Goal: Entertainment & Leisure: Consume media (video, audio)

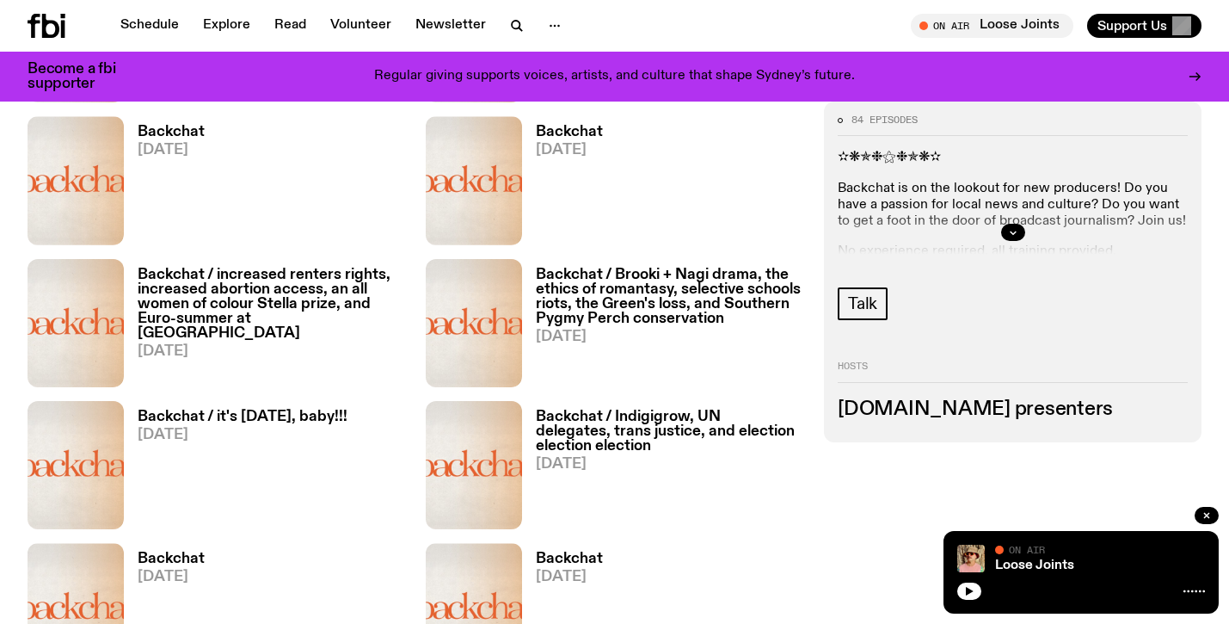
scroll to position [1717, 0]
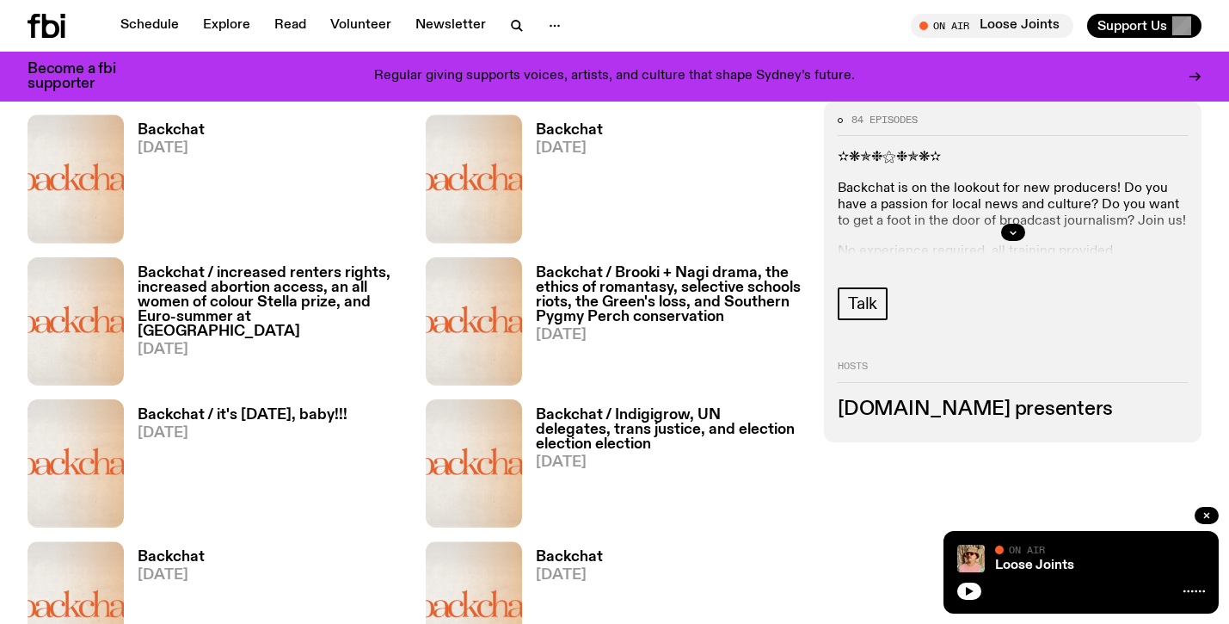
click at [737, 286] on h3 "Backchat / Brooki + Nagi drama, the ethics of romantasy, selective schools riot…" at bounding box center [669, 295] width 267 height 58
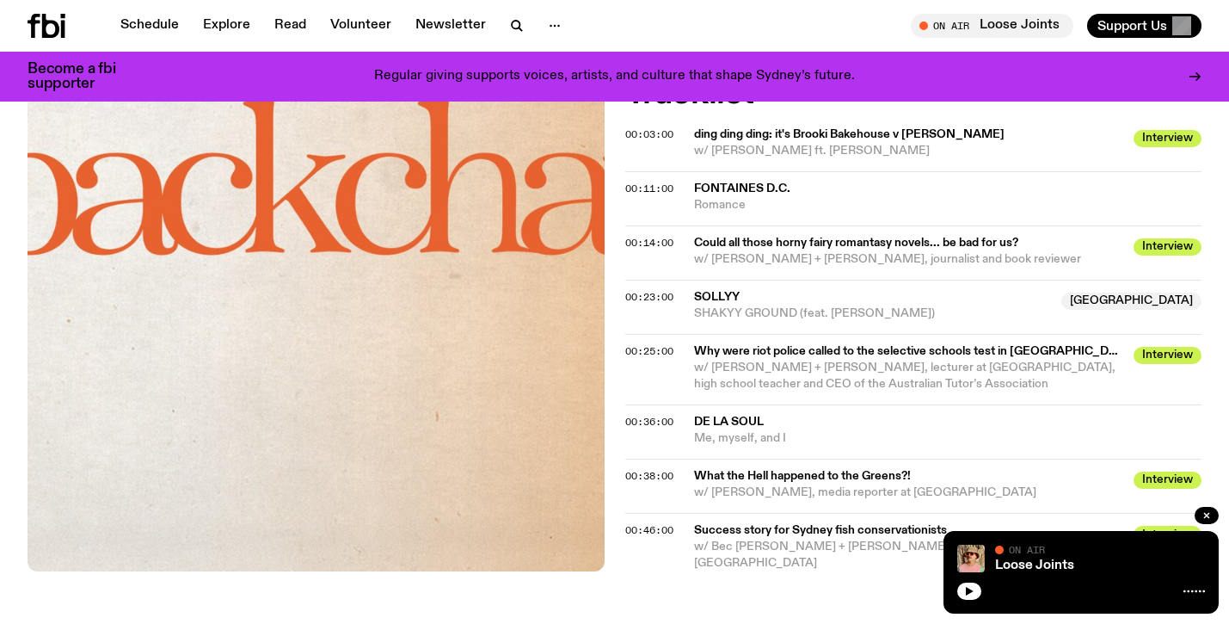
scroll to position [1004, 0]
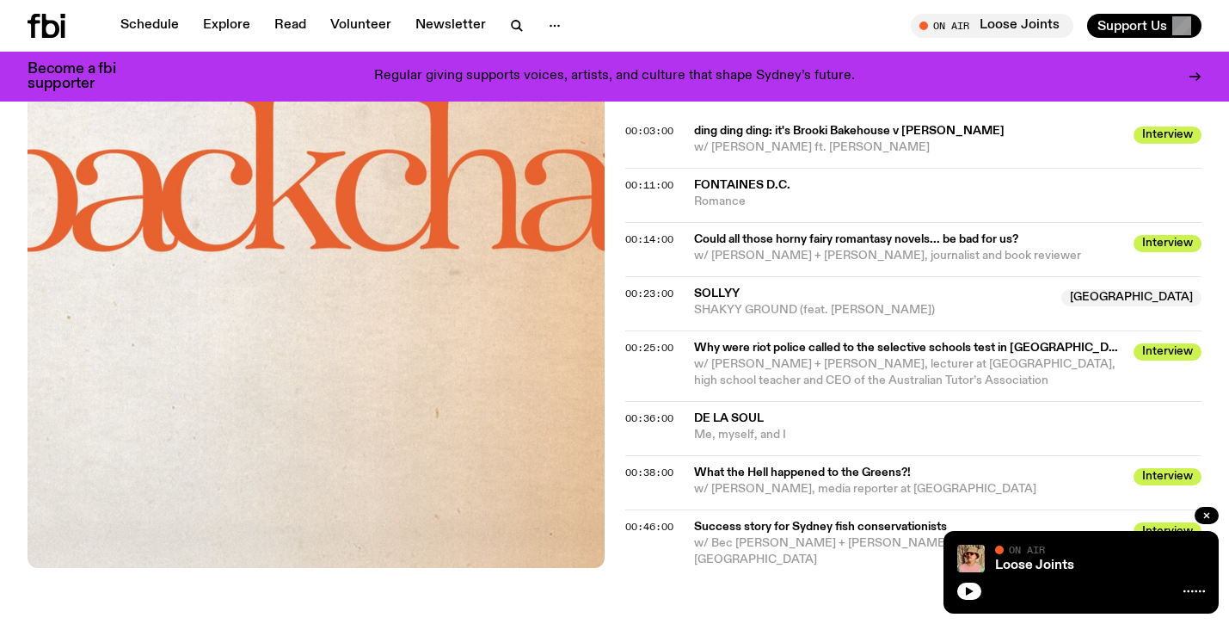
click at [685, 401] on div "00:25:00 Why were riot police called to the selective schools test in Canterbur…" at bounding box center [913, 428] width 577 height 54
click at [737, 345] on span "Why were riot police called to the selective schools test in Canterbury?!" at bounding box center [909, 348] width 430 height 16
click at [654, 341] on span "00:25:00" at bounding box center [649, 348] width 48 height 14
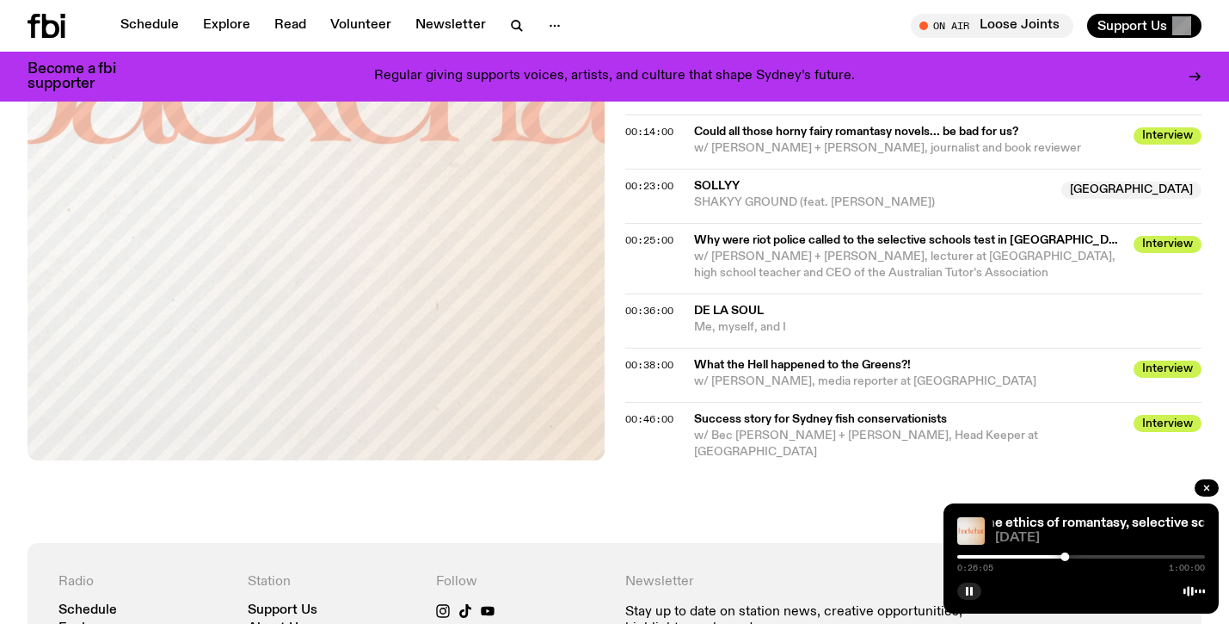
scroll to position [1128, 0]
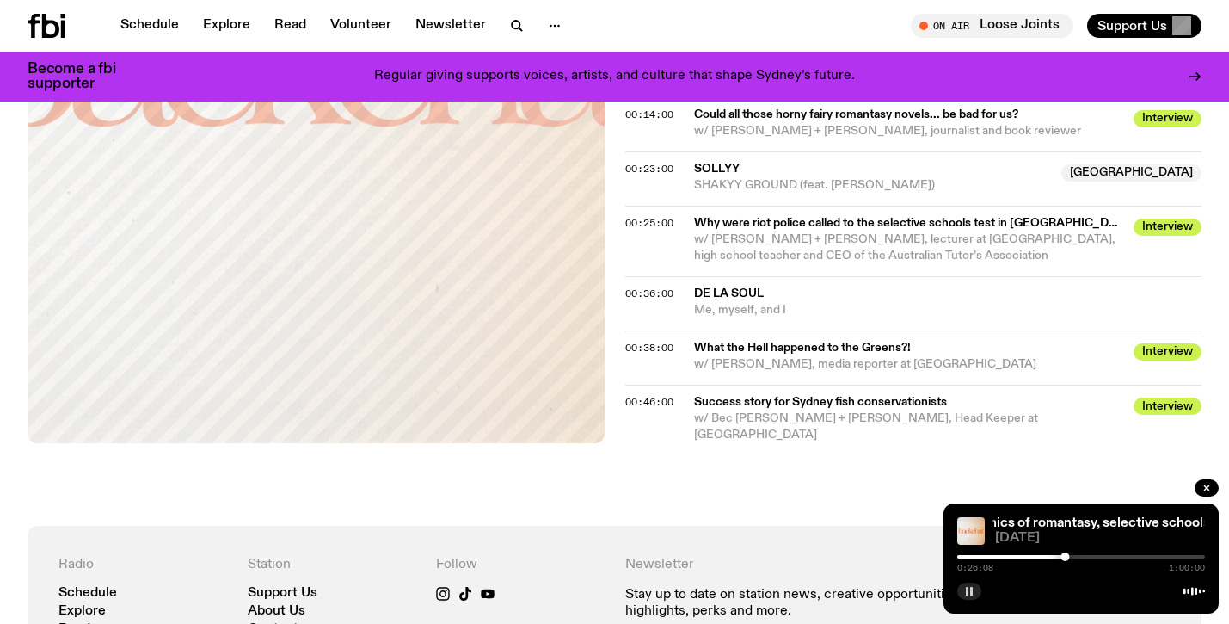
click at [967, 590] on rect "button" at bounding box center [967, 591] width 3 height 9
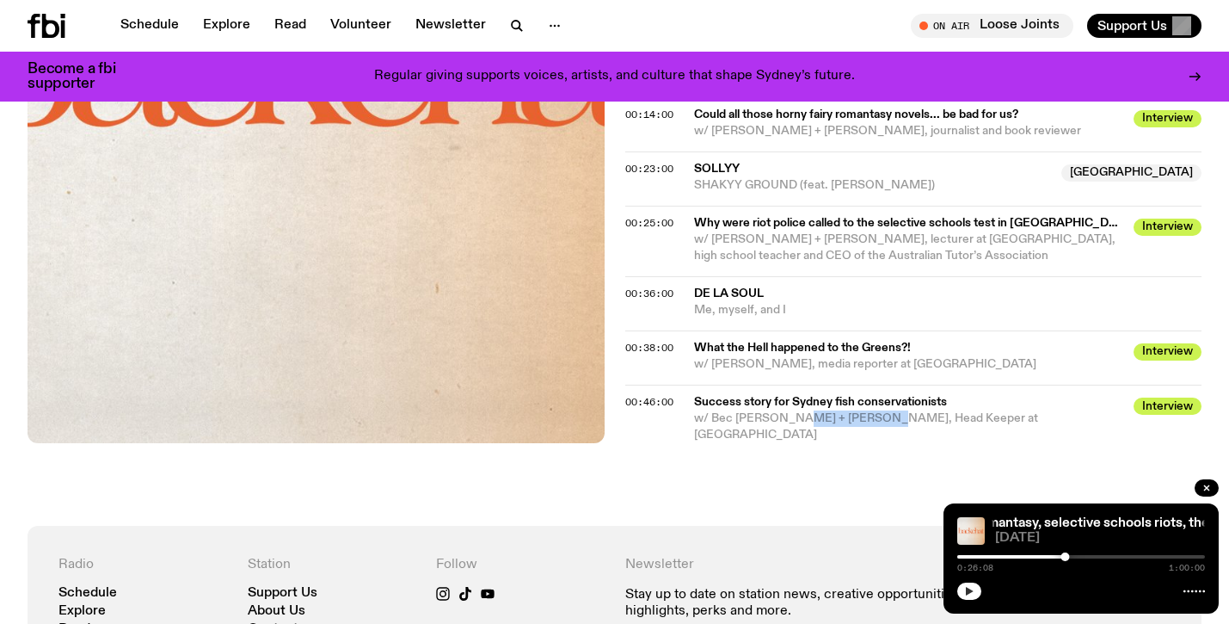
drag, startPoint x: 799, startPoint y: 421, endPoint x: 878, endPoint y: 423, distance: 79.1
click at [878, 423] on span "w/ Bec Cushway + Nic Henderson, Head Keeper at Sydney Sea Life Aquarium" at bounding box center [866, 426] width 344 height 28
copy span "Nic Henderson,"
click at [971, 589] on icon "button" at bounding box center [970, 591] width 8 height 9
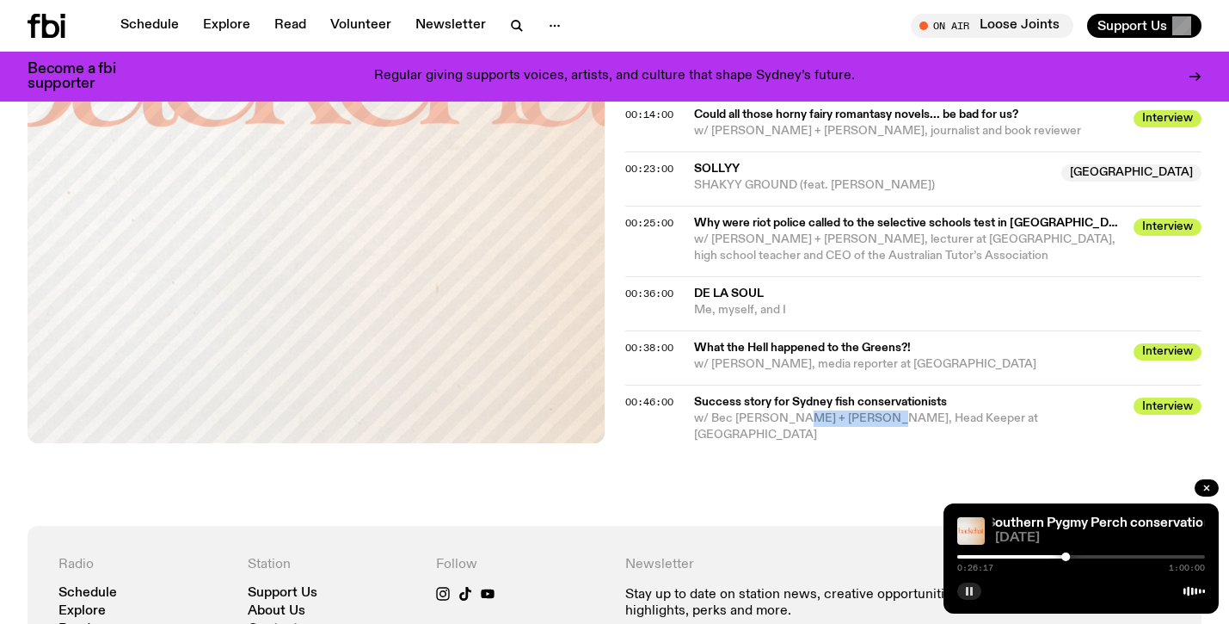
click at [963, 589] on button "button" at bounding box center [969, 590] width 24 height 17
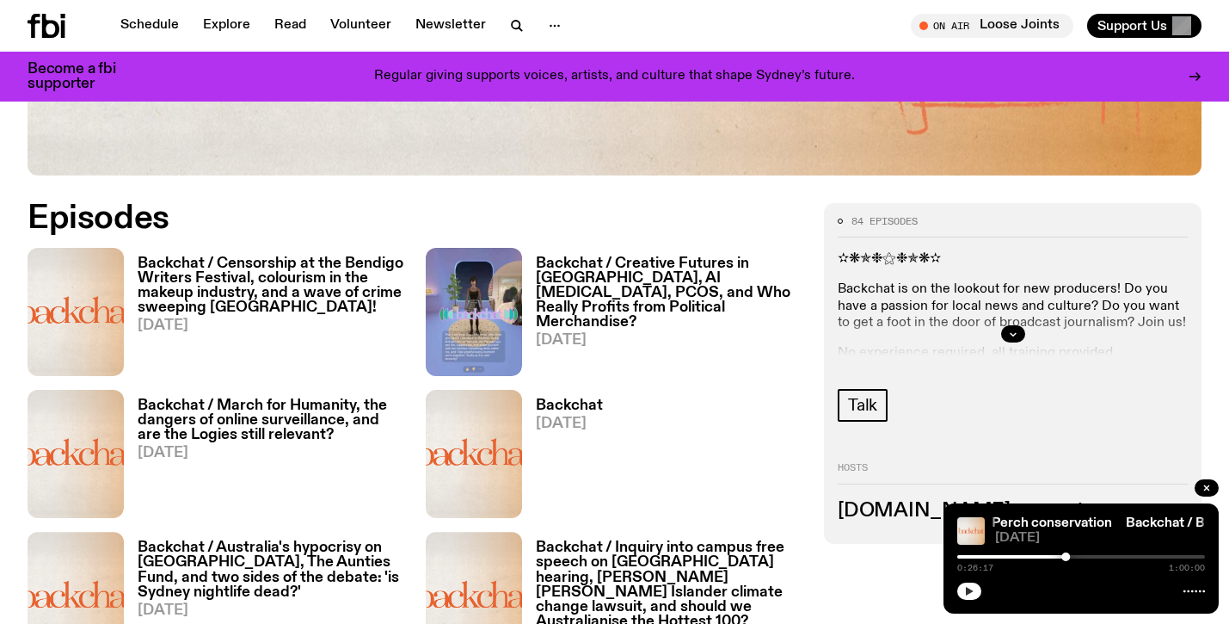
scroll to position [736, 0]
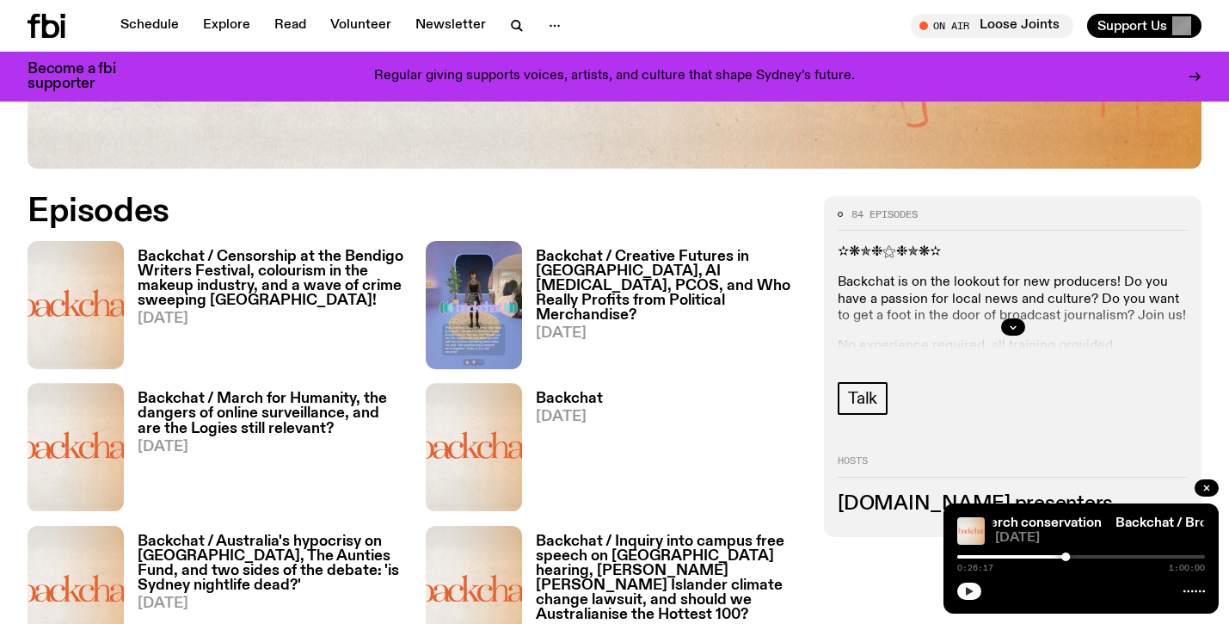
click at [224, 286] on h3 "Backchat / Censorship at the Bendigo Writers Festival, colourism in the makeup …" at bounding box center [271, 278] width 267 height 58
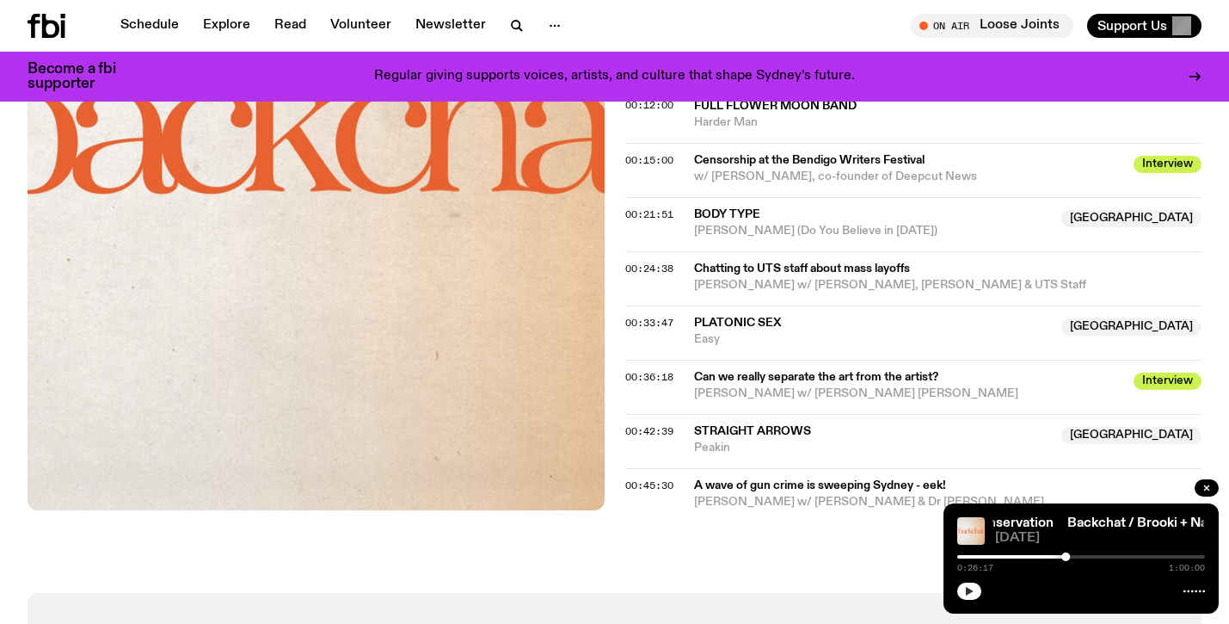
scroll to position [1048, 0]
click at [642, 479] on span "00:45:30" at bounding box center [649, 486] width 48 height 14
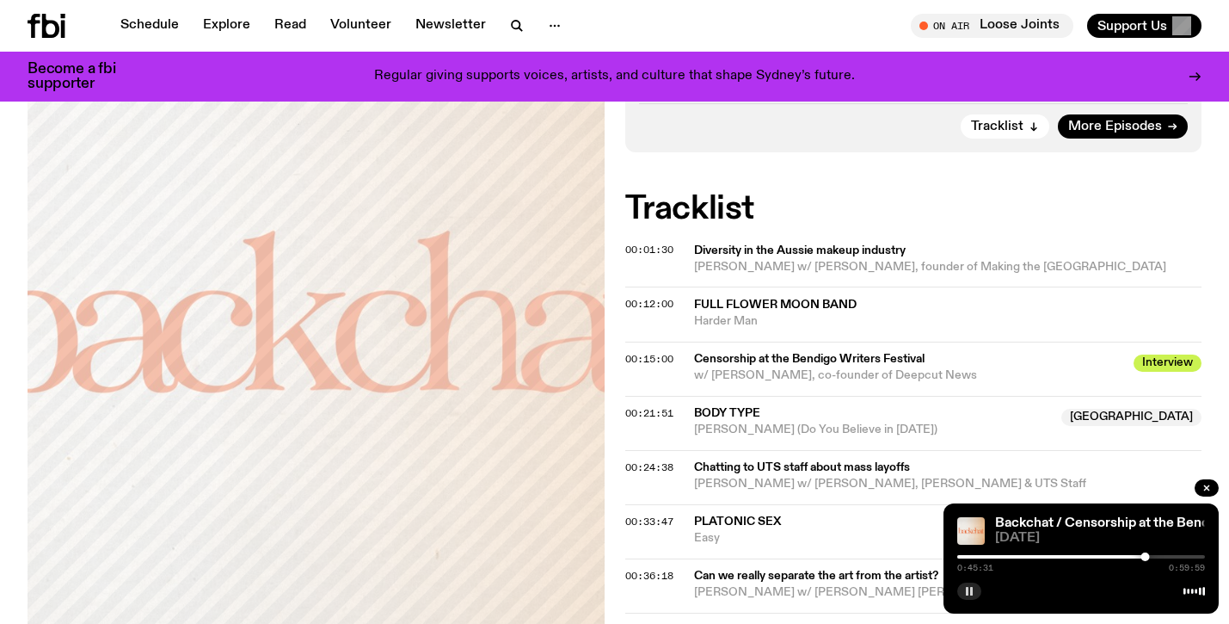
scroll to position [851, 0]
click at [969, 587] on icon "button" at bounding box center [969, 591] width 10 height 10
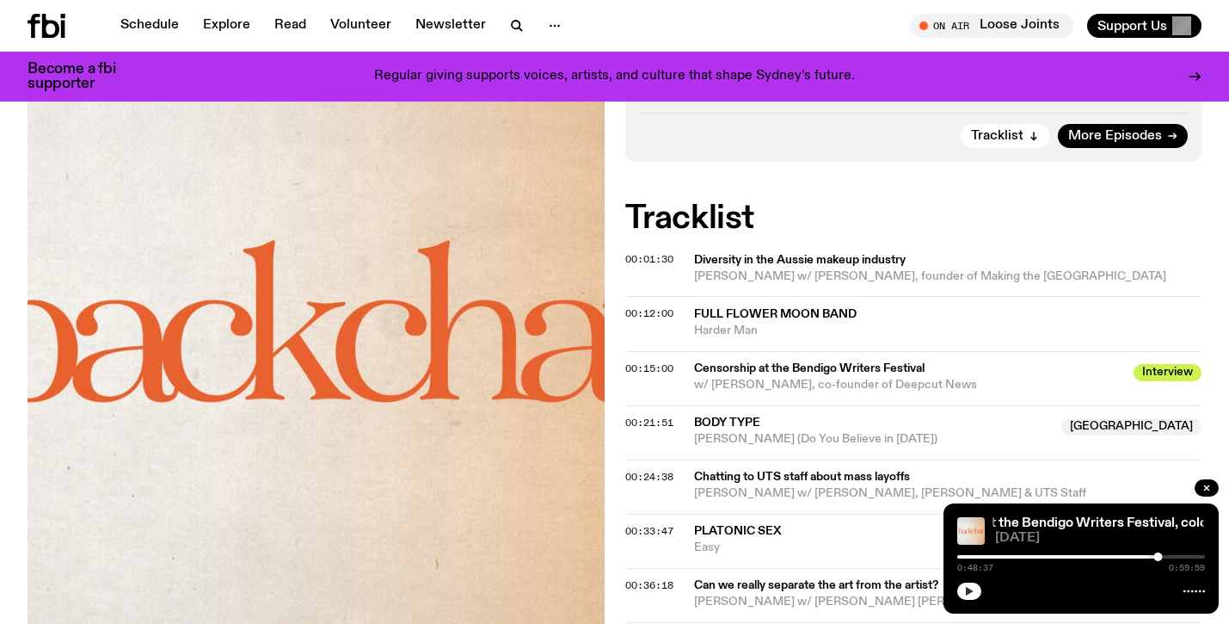
scroll to position [839, 0]
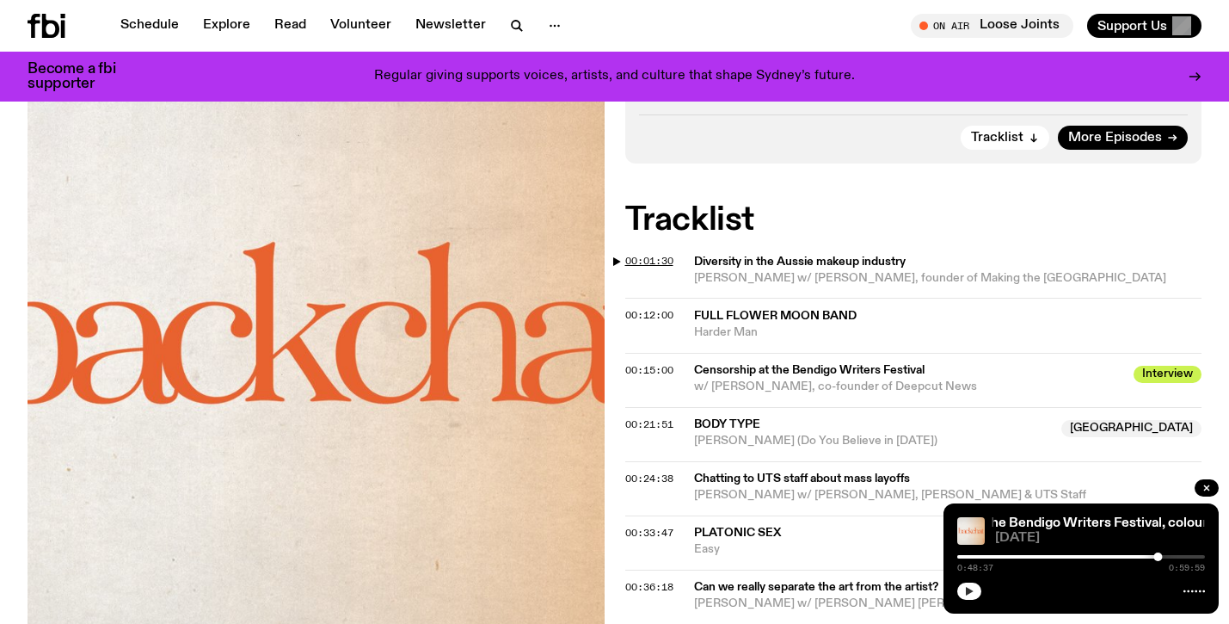
click at [641, 254] on span "00:01:30" at bounding box center [649, 261] width 48 height 14
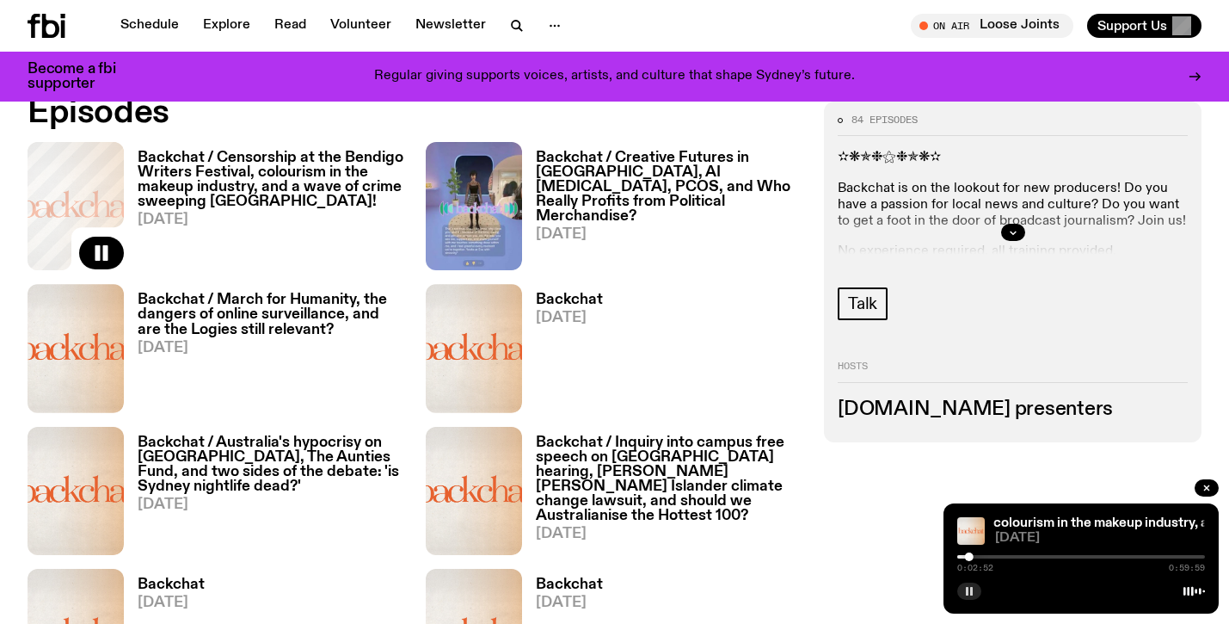
scroll to position [836, 0]
click at [241, 313] on h3 "Backchat / March for Humanity, the dangers of online surveillance, and are the …" at bounding box center [271, 314] width 267 height 44
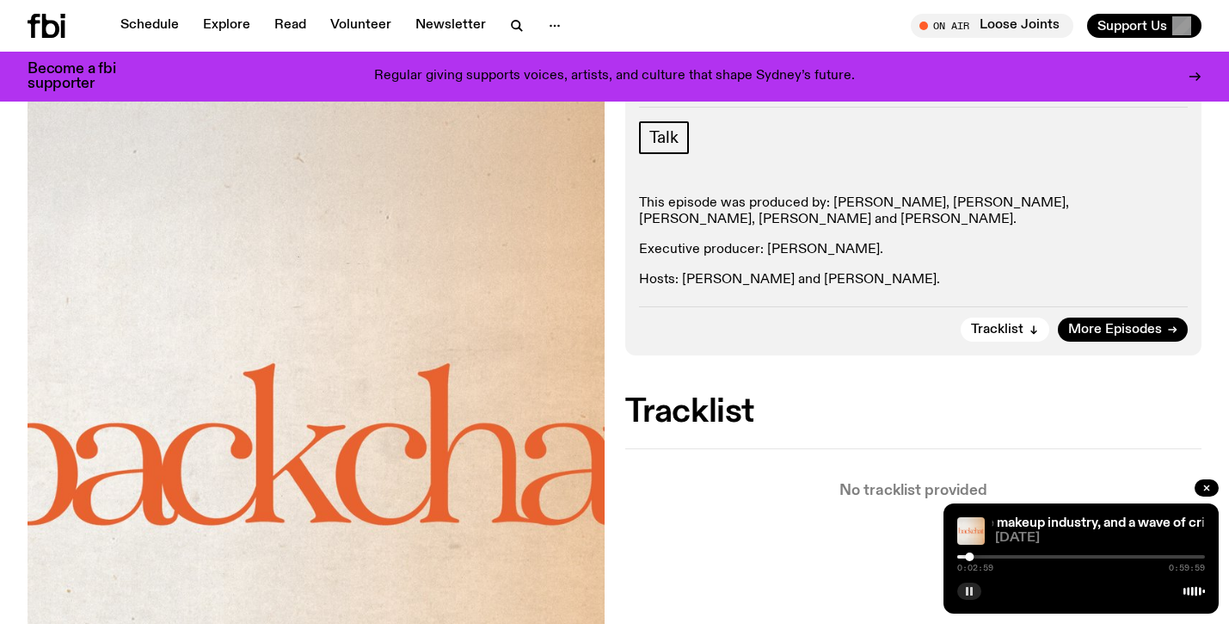
scroll to position [262, 0]
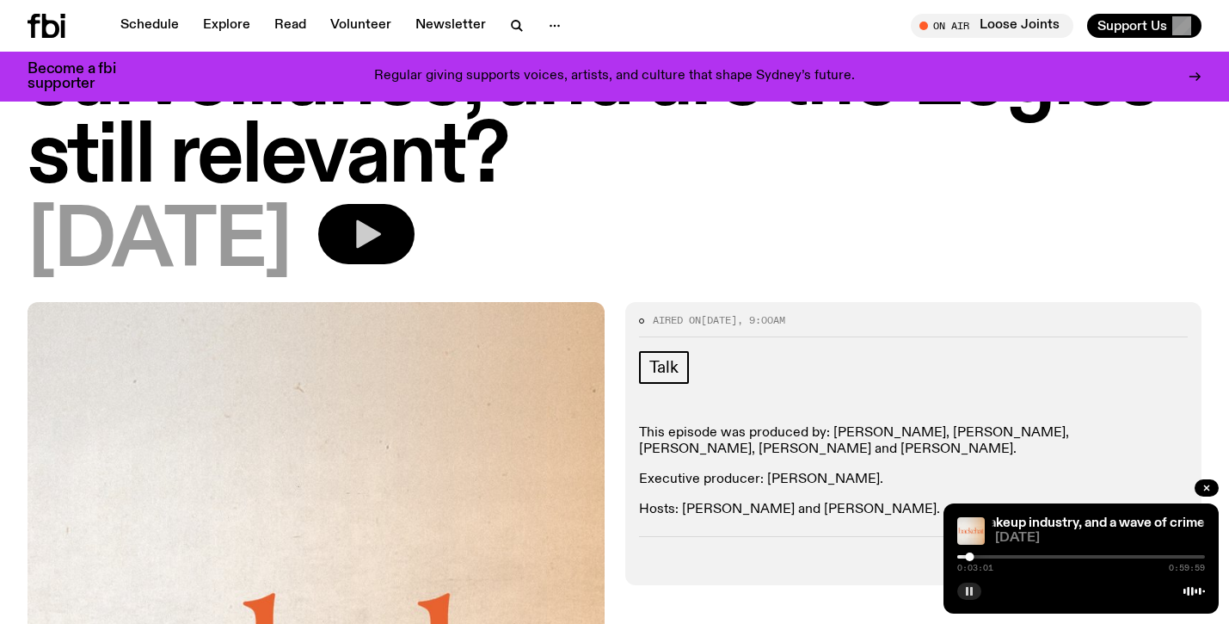
click at [384, 247] on icon "button" at bounding box center [366, 234] width 34 height 34
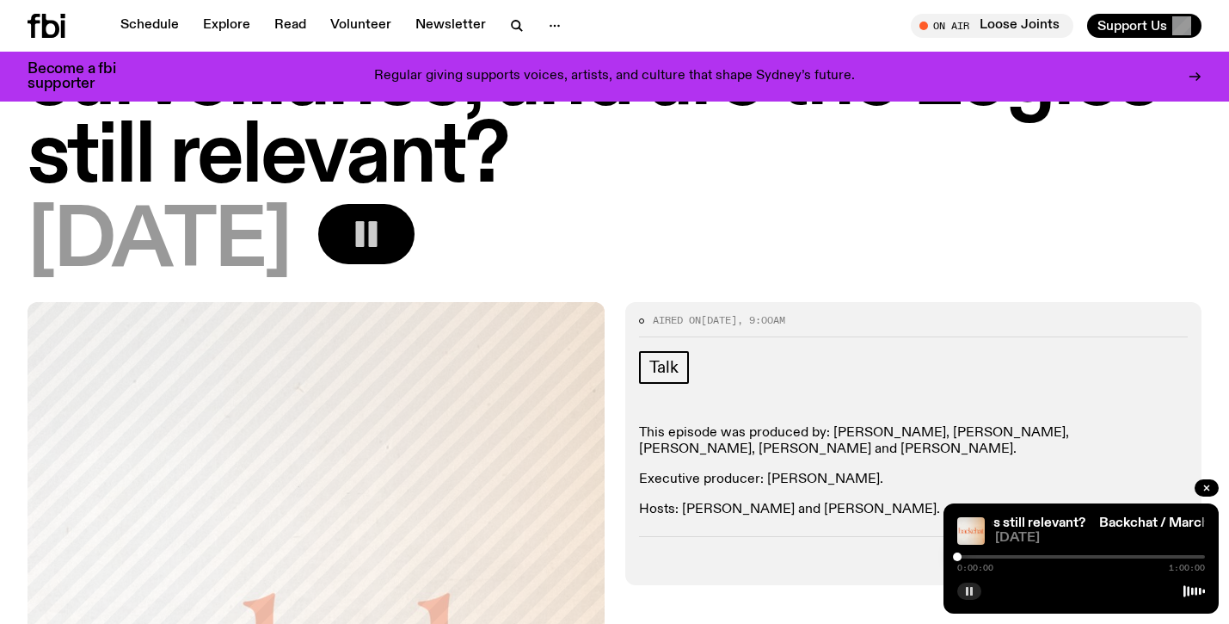
click at [971, 556] on div at bounding box center [1081, 556] width 248 height 3
click at [981, 556] on div at bounding box center [1081, 556] width 248 height 3
click at [978, 556] on div at bounding box center [981, 556] width 9 height 9
click at [968, 598] on button "button" at bounding box center [969, 590] width 24 height 17
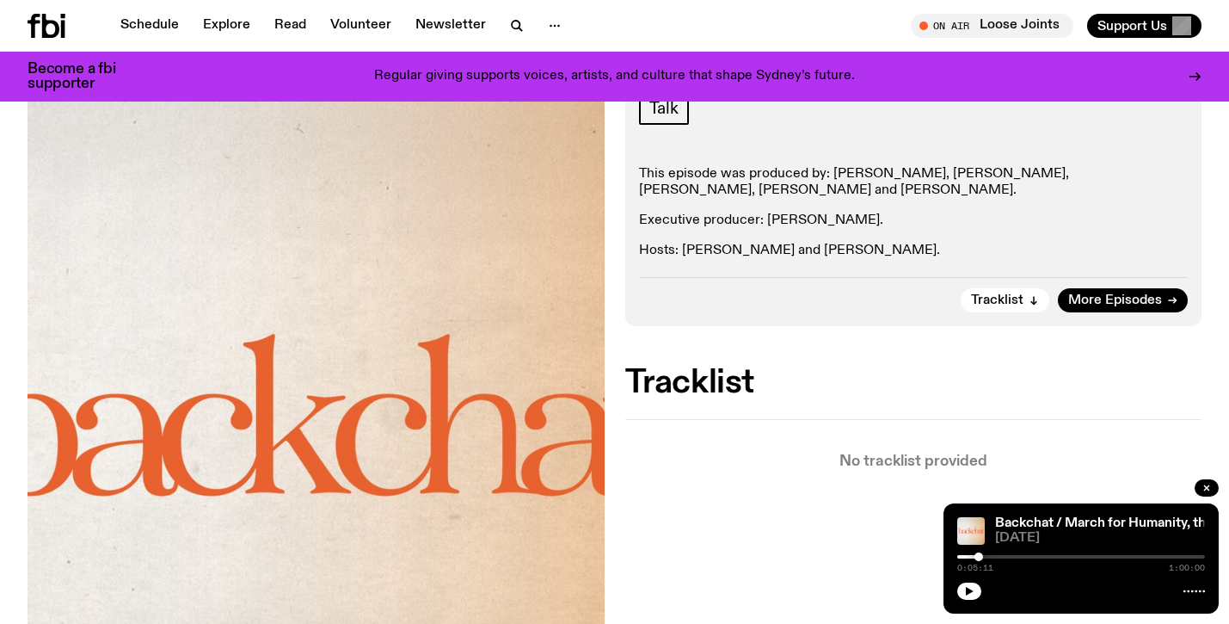
scroll to position [579, 0]
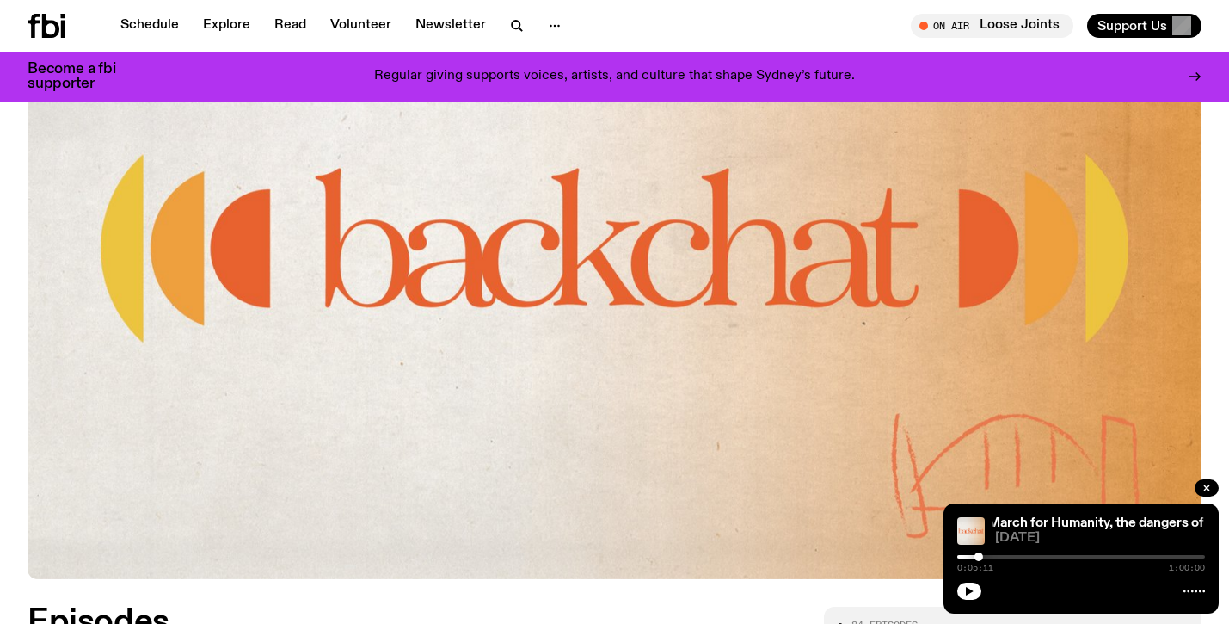
scroll to position [775, 0]
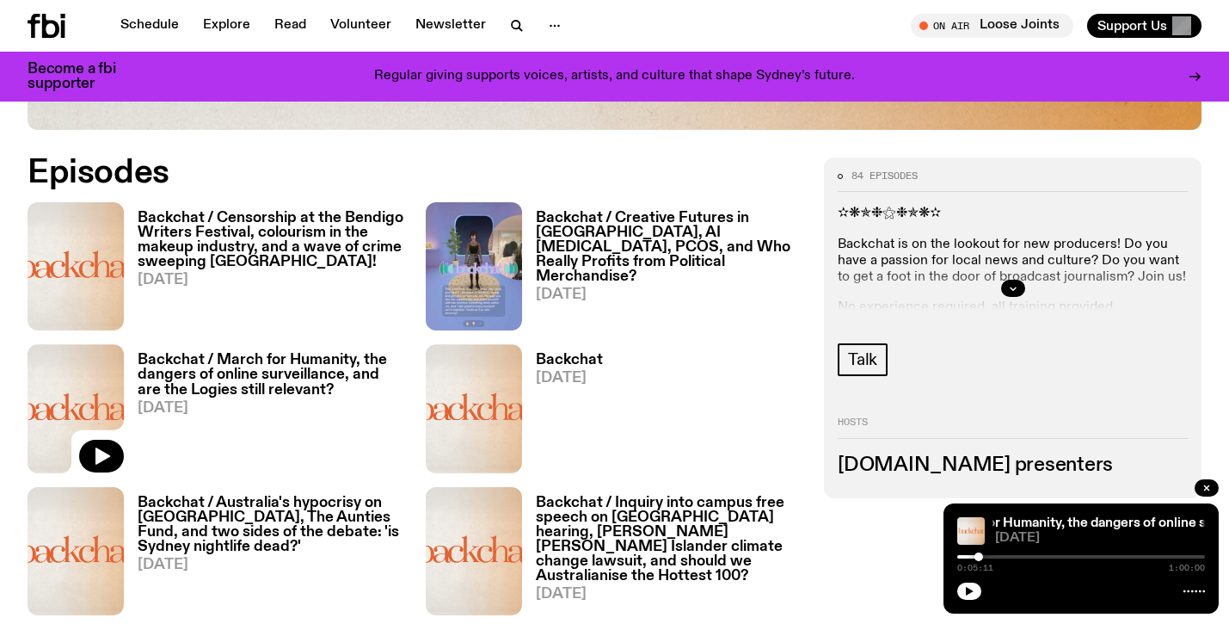
click at [654, 243] on h3 "Backchat / Creative Futures in [GEOGRAPHIC_DATA], AI [MEDICAL_DATA], PCOS, and …" at bounding box center [669, 247] width 267 height 73
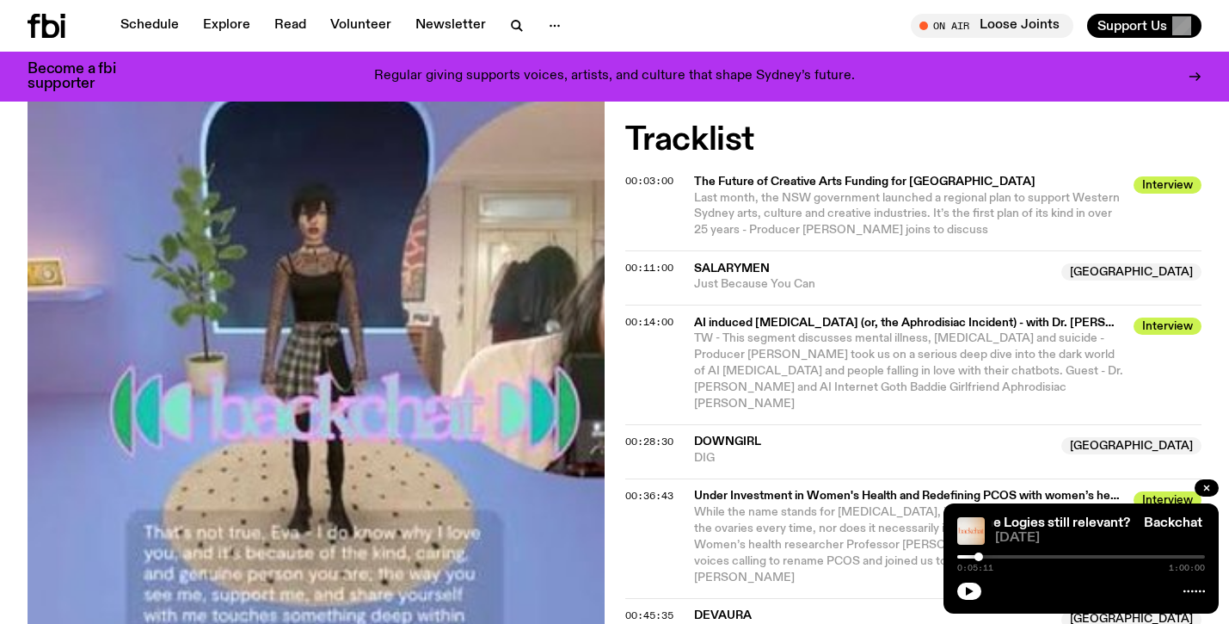
scroll to position [1008, 0]
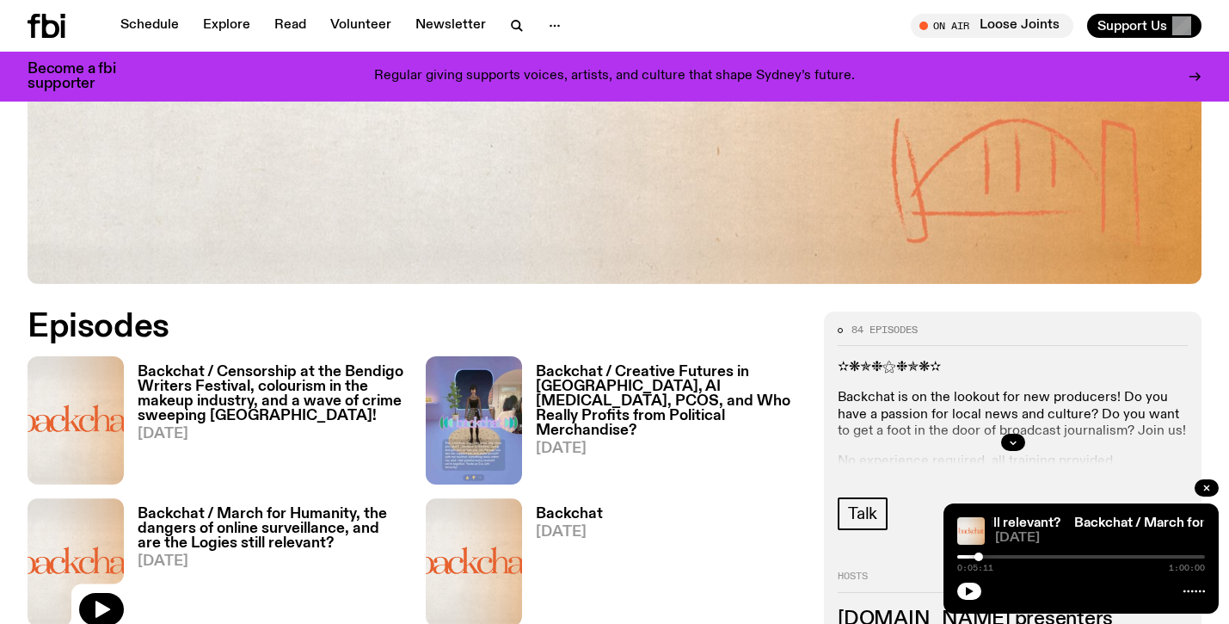
scroll to position [620, 0]
click at [231, 407] on h3 "Backchat / Censorship at the Bendigo Writers Festival, colourism in the makeup …" at bounding box center [271, 395] width 267 height 58
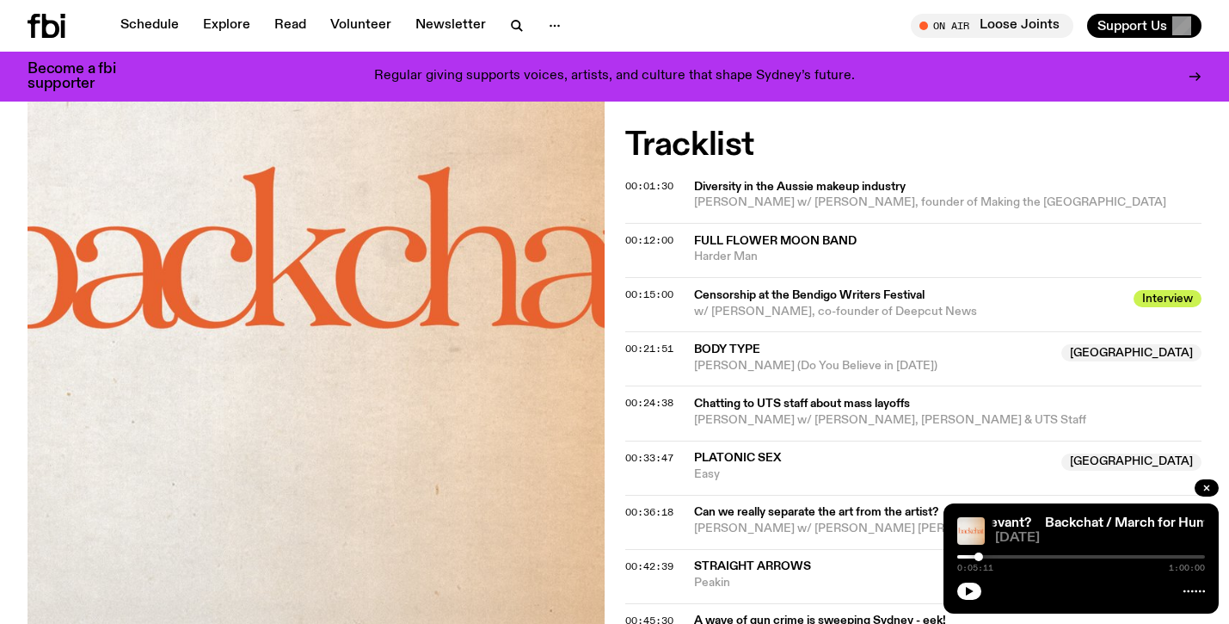
scroll to position [914, 0]
click at [647, 396] on span "00:24:38" at bounding box center [649, 403] width 48 height 14
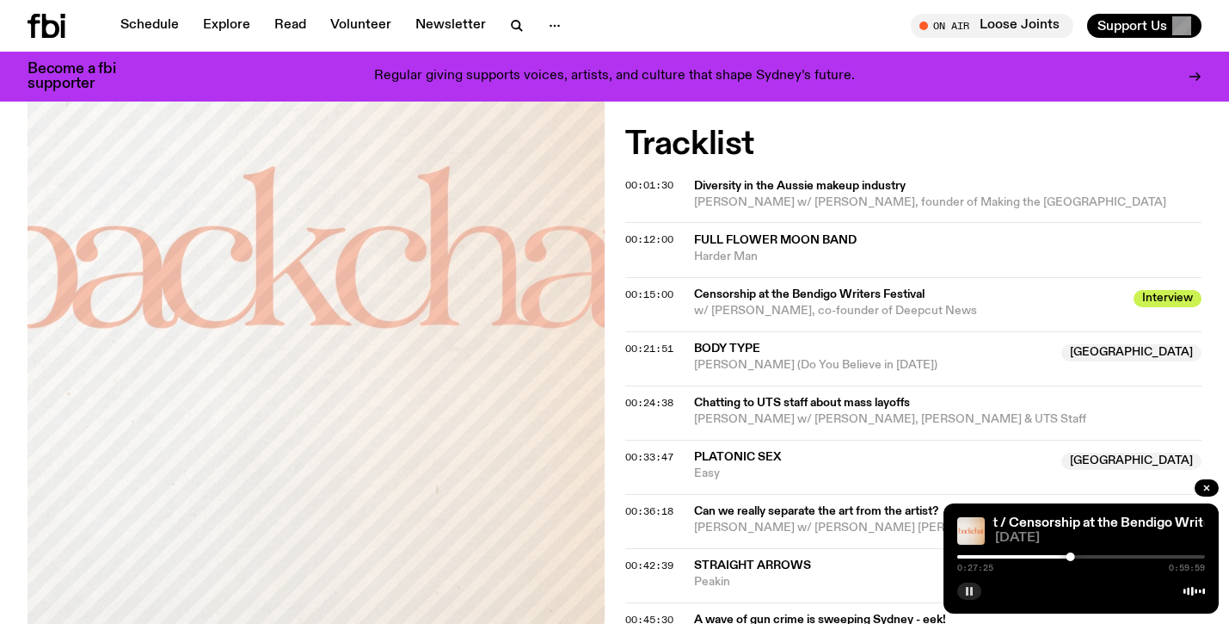
click at [973, 587] on icon "button" at bounding box center [969, 591] width 10 height 10
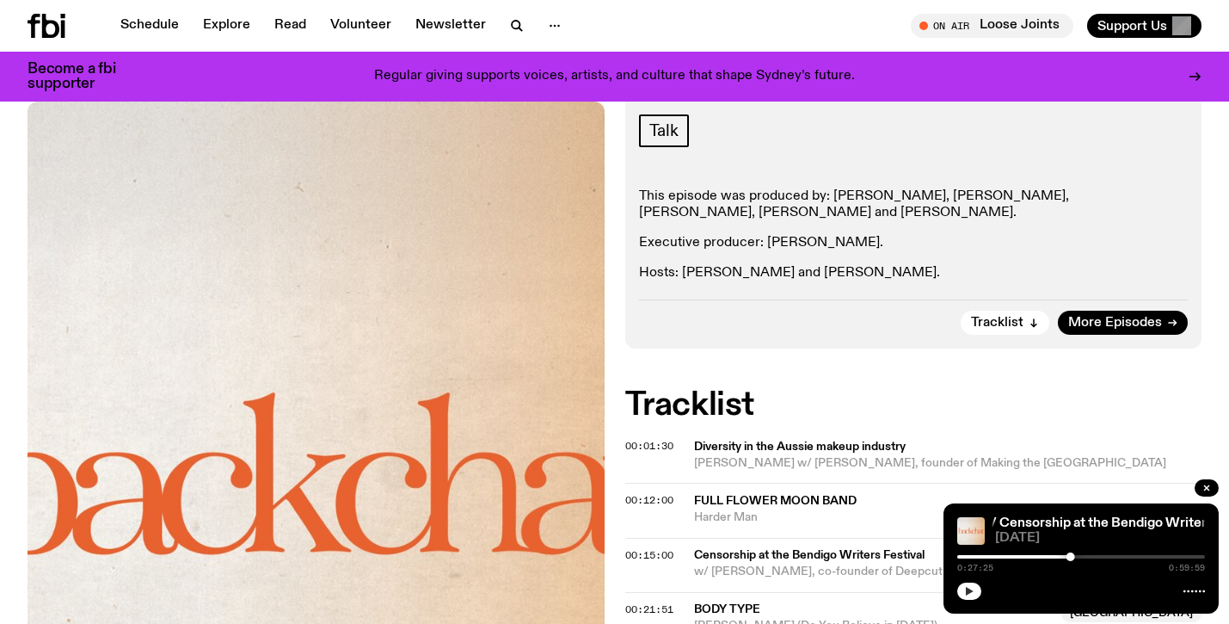
scroll to position [352, 0]
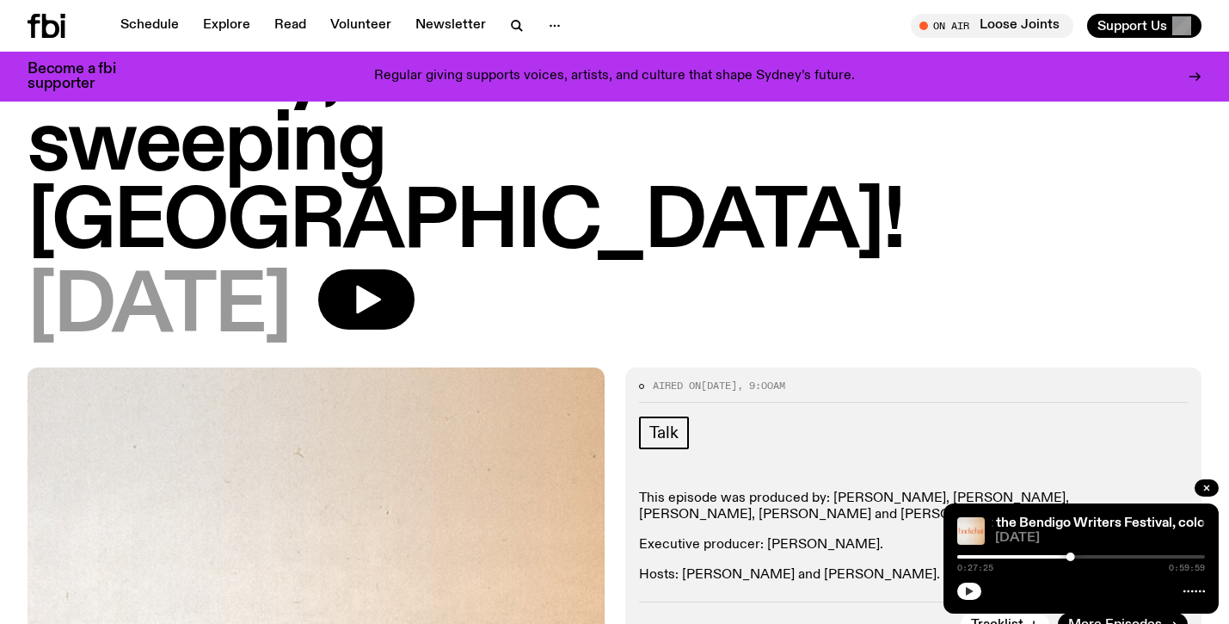
click at [42, 24] on icon at bounding box center [50, 26] width 17 height 24
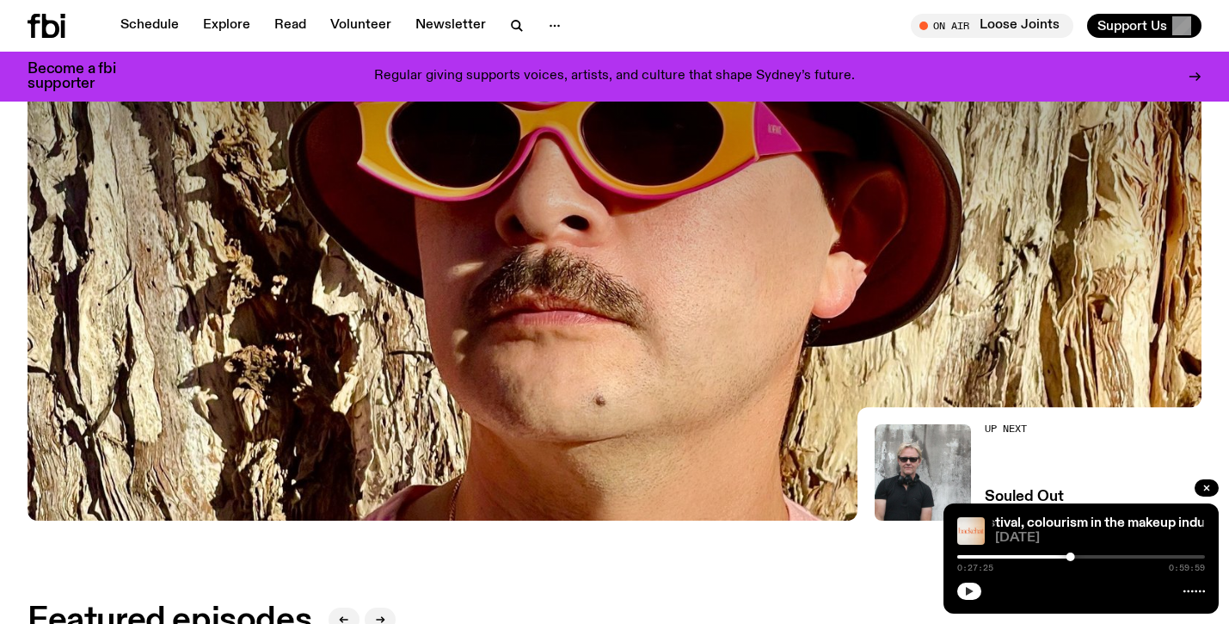
scroll to position [712, 0]
